Goal: Information Seeking & Learning: Check status

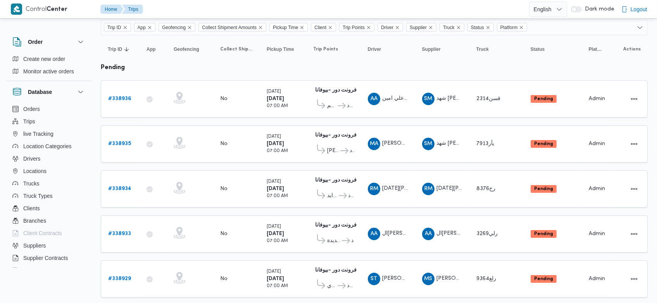
scroll to position [63, 0]
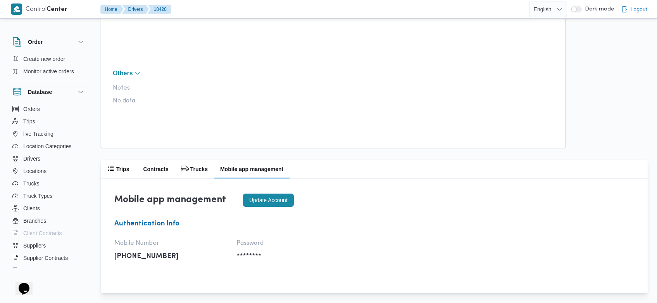
scroll to position [440, 0]
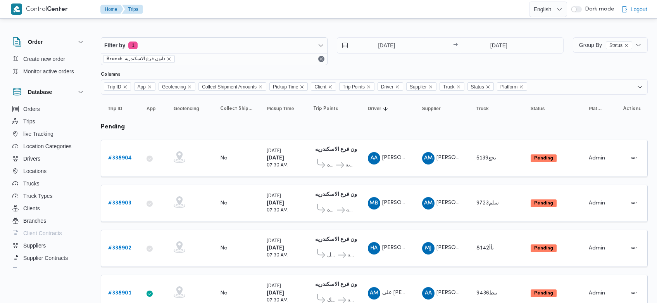
scroll to position [213, 0]
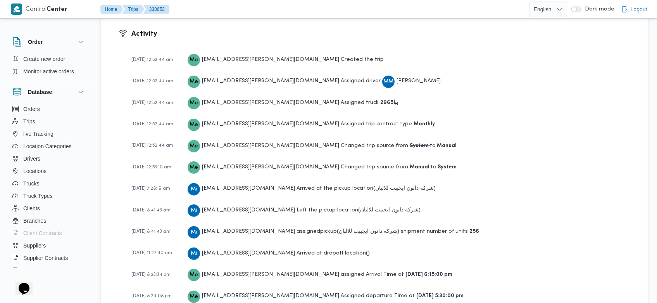
scroll to position [1167, 0]
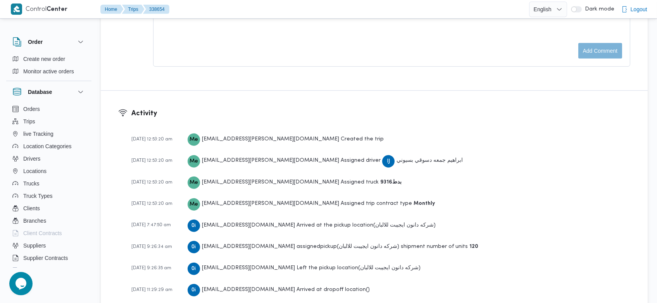
scroll to position [1123, 0]
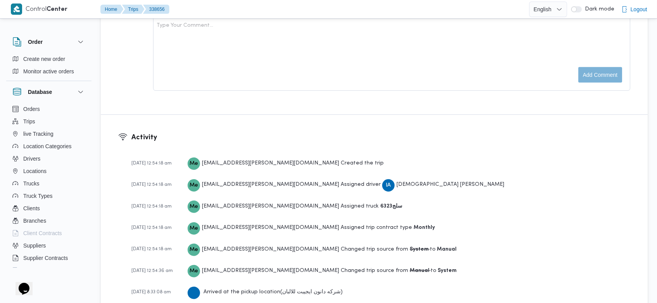
scroll to position [1277, 0]
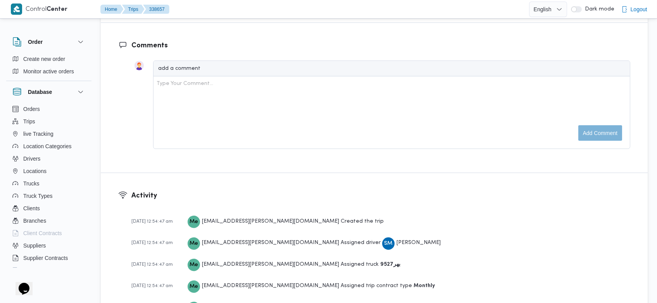
scroll to position [1189, 0]
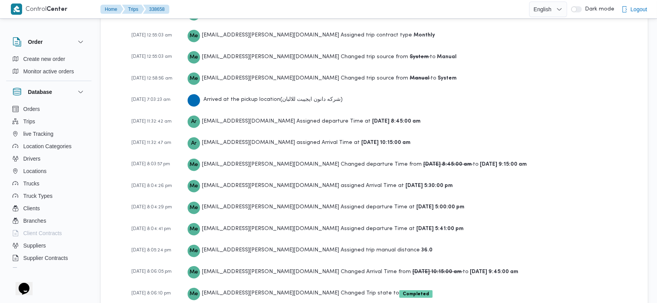
scroll to position [1189, 0]
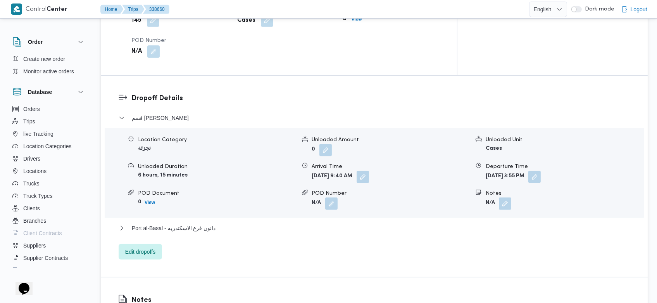
scroll to position [1167, 0]
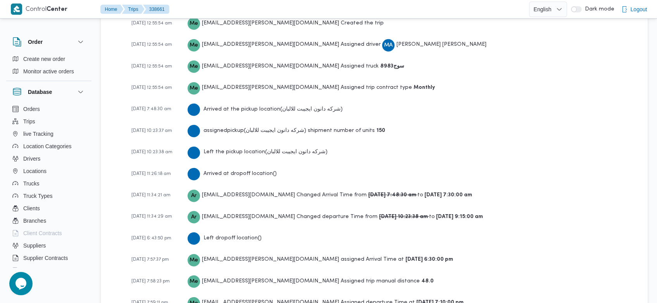
scroll to position [1189, 0]
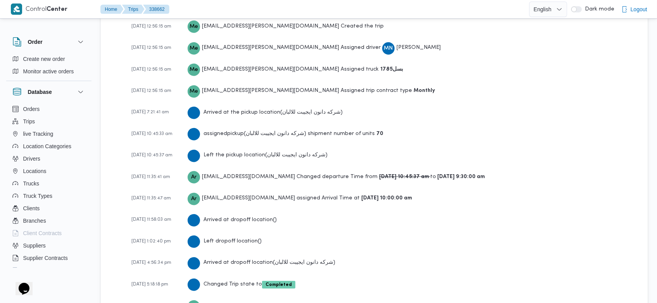
scroll to position [1145, 0]
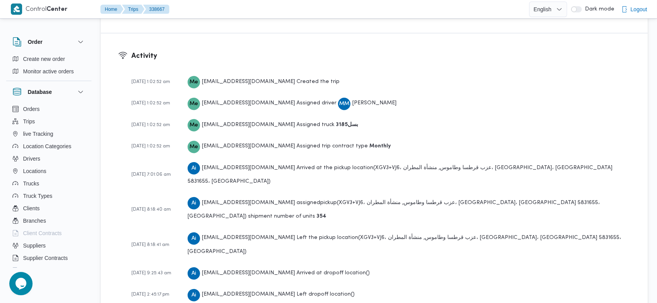
scroll to position [1101, 0]
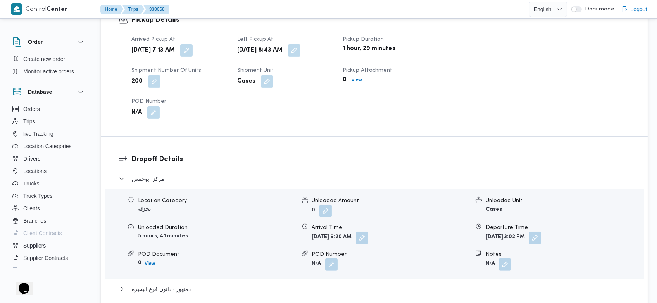
scroll to position [1101, 0]
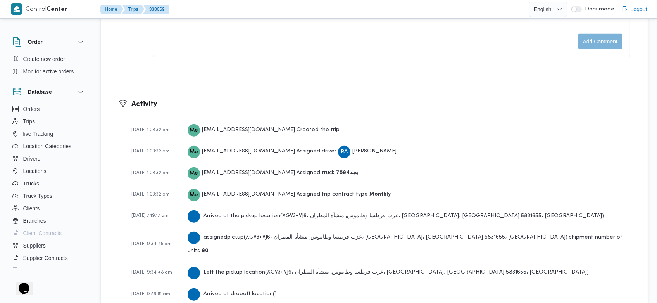
scroll to position [1101, 0]
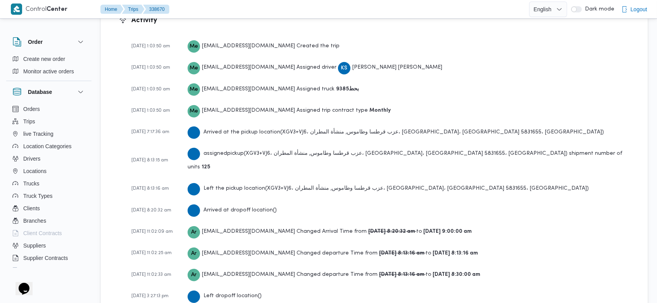
scroll to position [1167, 0]
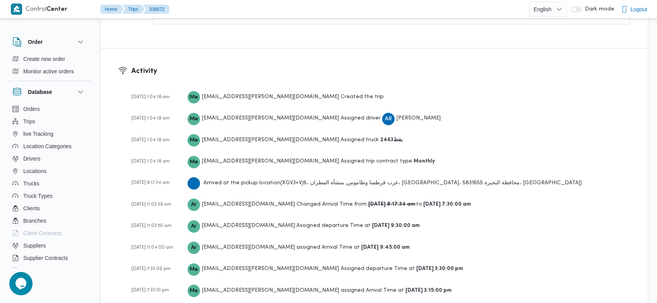
scroll to position [1167, 0]
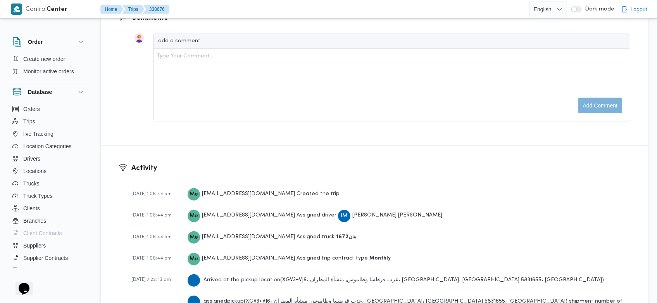
scroll to position [1145, 0]
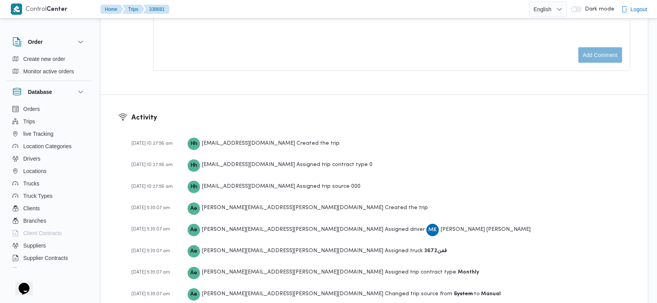
scroll to position [1282, 0]
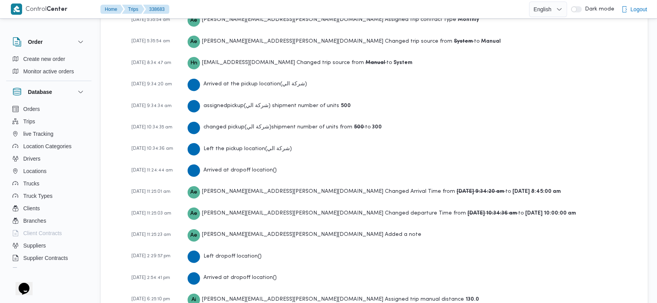
scroll to position [1326, 0]
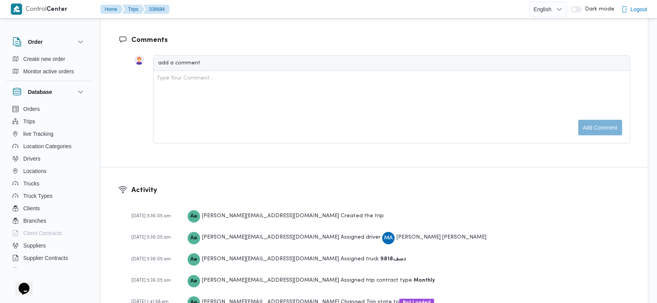
scroll to position [998, 0]
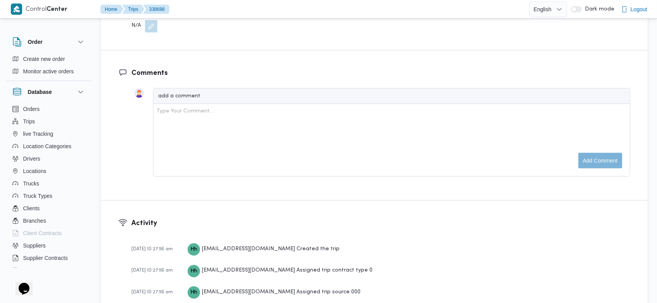
scroll to position [1283, 0]
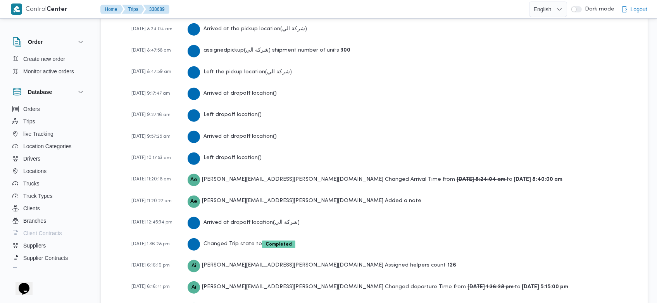
scroll to position [1436, 0]
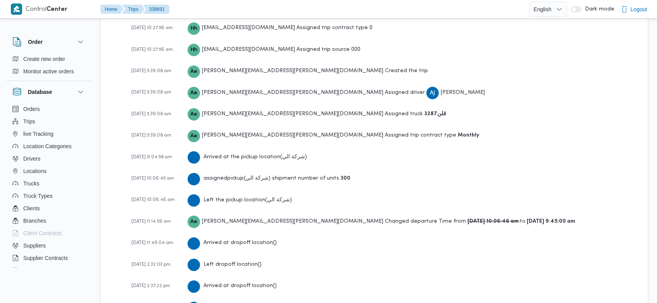
scroll to position [1260, 0]
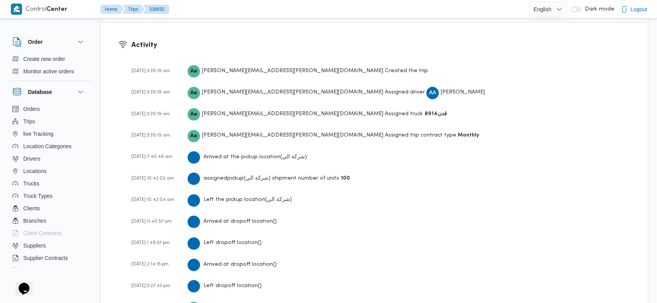
scroll to position [1216, 0]
